Goal: Information Seeking & Learning: Learn about a topic

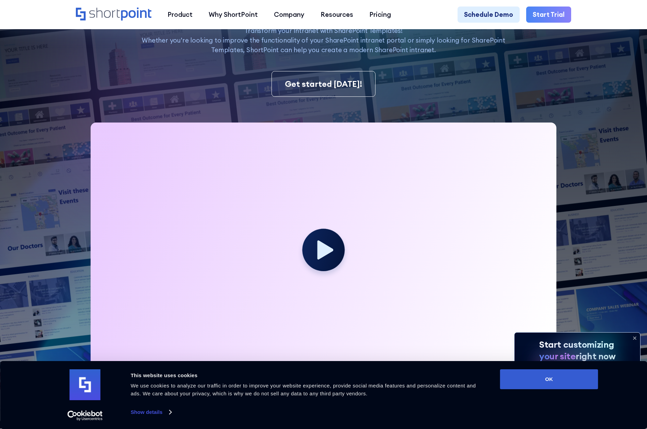
scroll to position [160, 0]
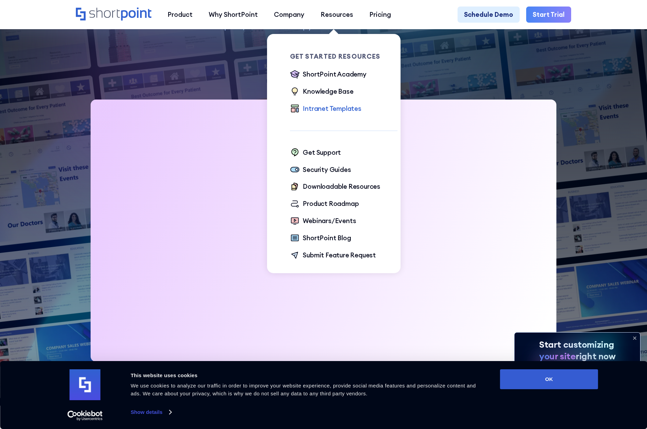
click at [338, 113] on div "Intranet Templates" at bounding box center [332, 109] width 59 height 10
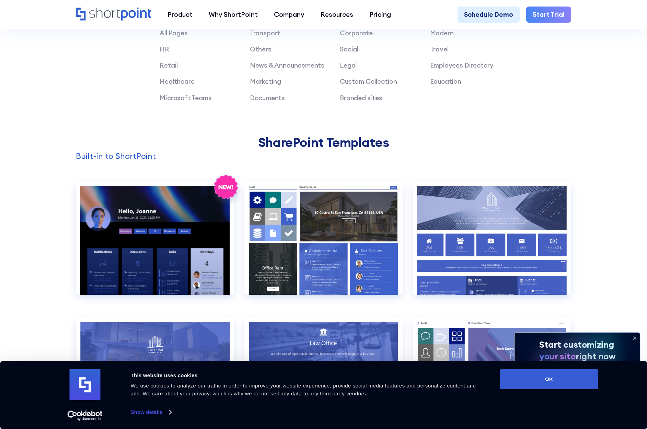
scroll to position [664, 0]
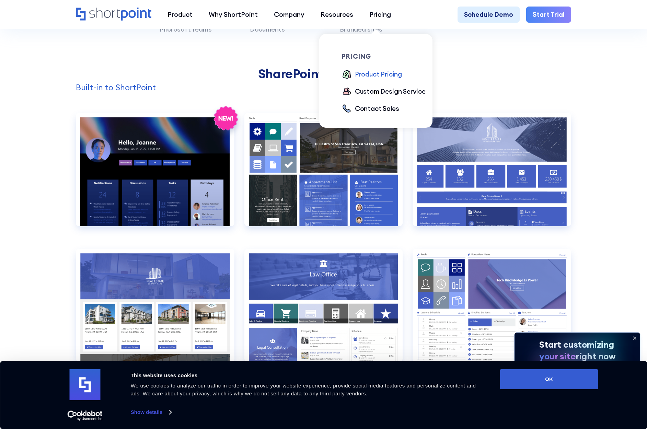
click at [375, 73] on div "Product Pricing" at bounding box center [378, 74] width 47 height 10
